Goal: Task Accomplishment & Management: Manage account settings

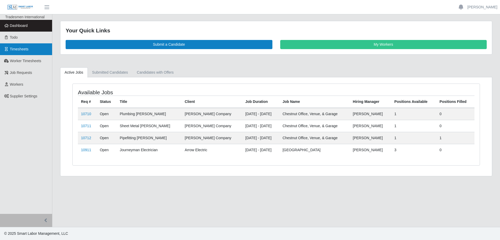
click at [18, 46] on link "Timesheets" at bounding box center [26, 49] width 52 height 12
click at [23, 48] on span "Timesheets" at bounding box center [19, 49] width 19 height 4
